Goal: Navigation & Orientation: Find specific page/section

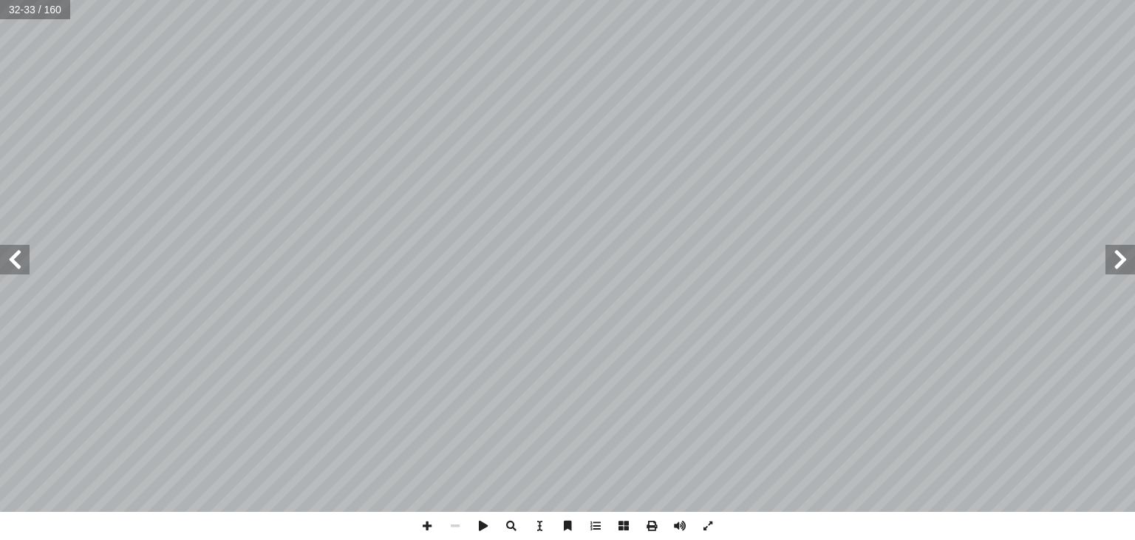
click at [13, 299] on div at bounding box center [567, 256] width 1135 height 512
click at [13, 270] on span at bounding box center [15, 260] width 30 height 30
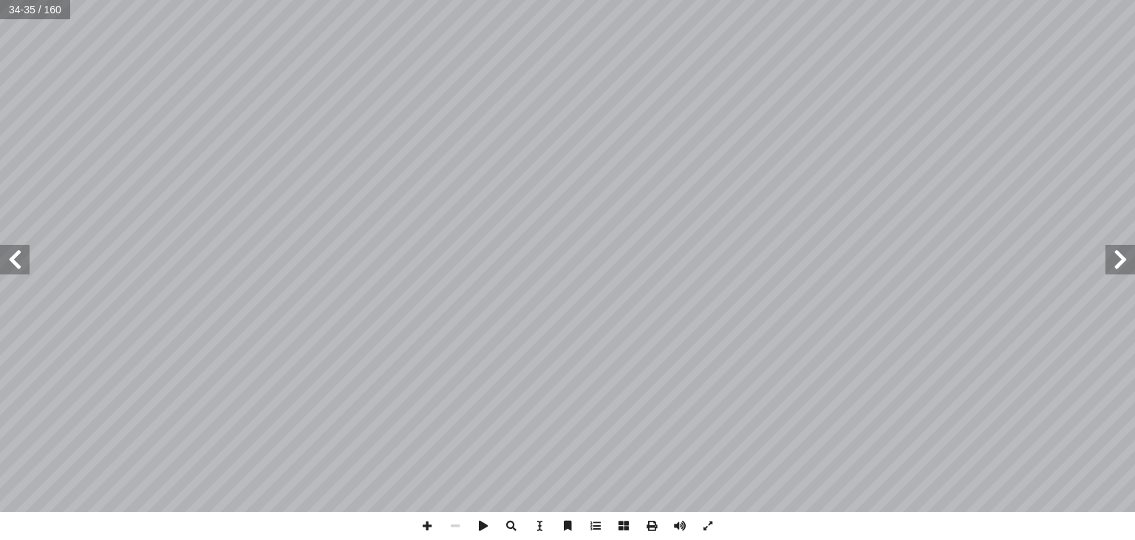
click at [13, 270] on span at bounding box center [15, 260] width 30 height 30
click at [1124, 261] on span at bounding box center [1121, 260] width 30 height 30
